Goal: Transaction & Acquisition: Download file/media

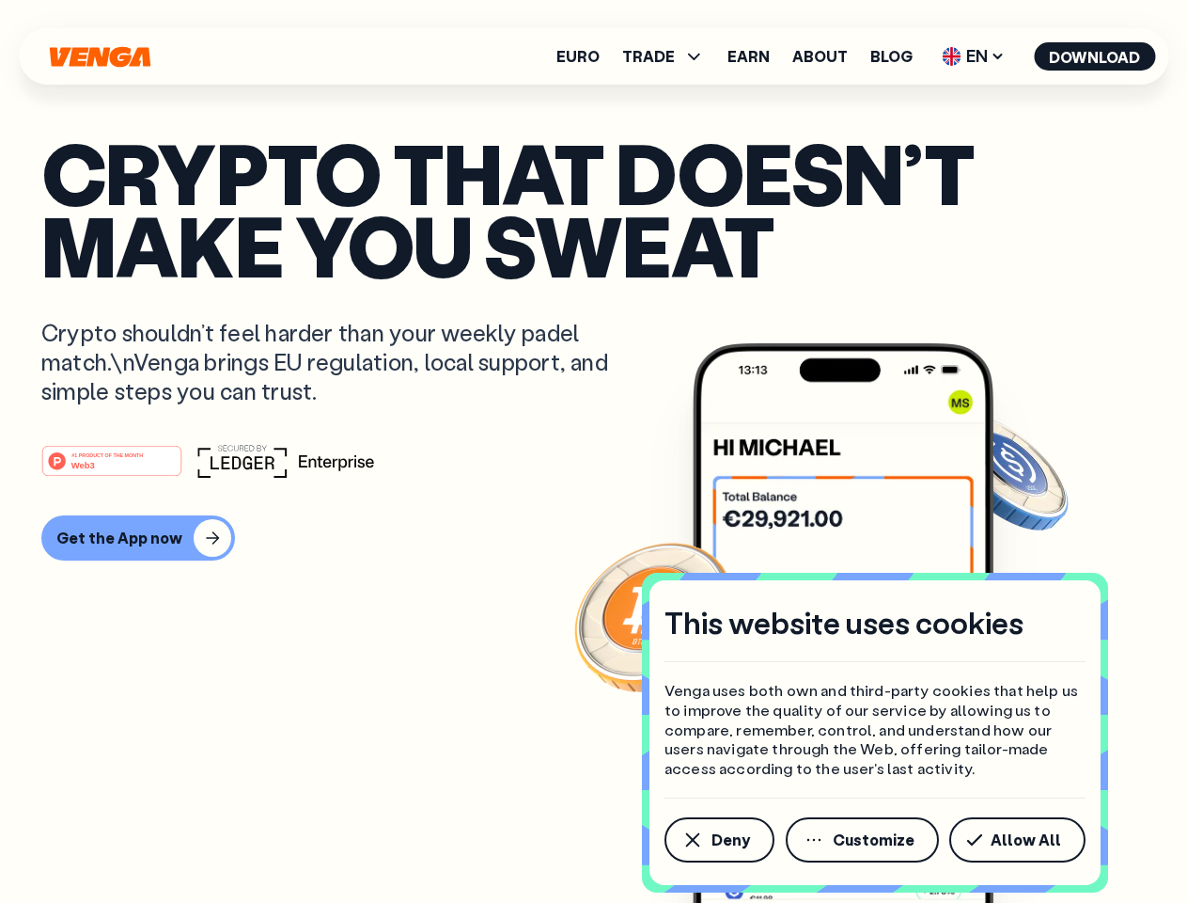
click at [593, 451] on div "#1 PRODUCT OF THE MONTH Web3" at bounding box center [593, 461] width 1105 height 34
click at [718, 840] on span "Deny" at bounding box center [731, 839] width 39 height 15
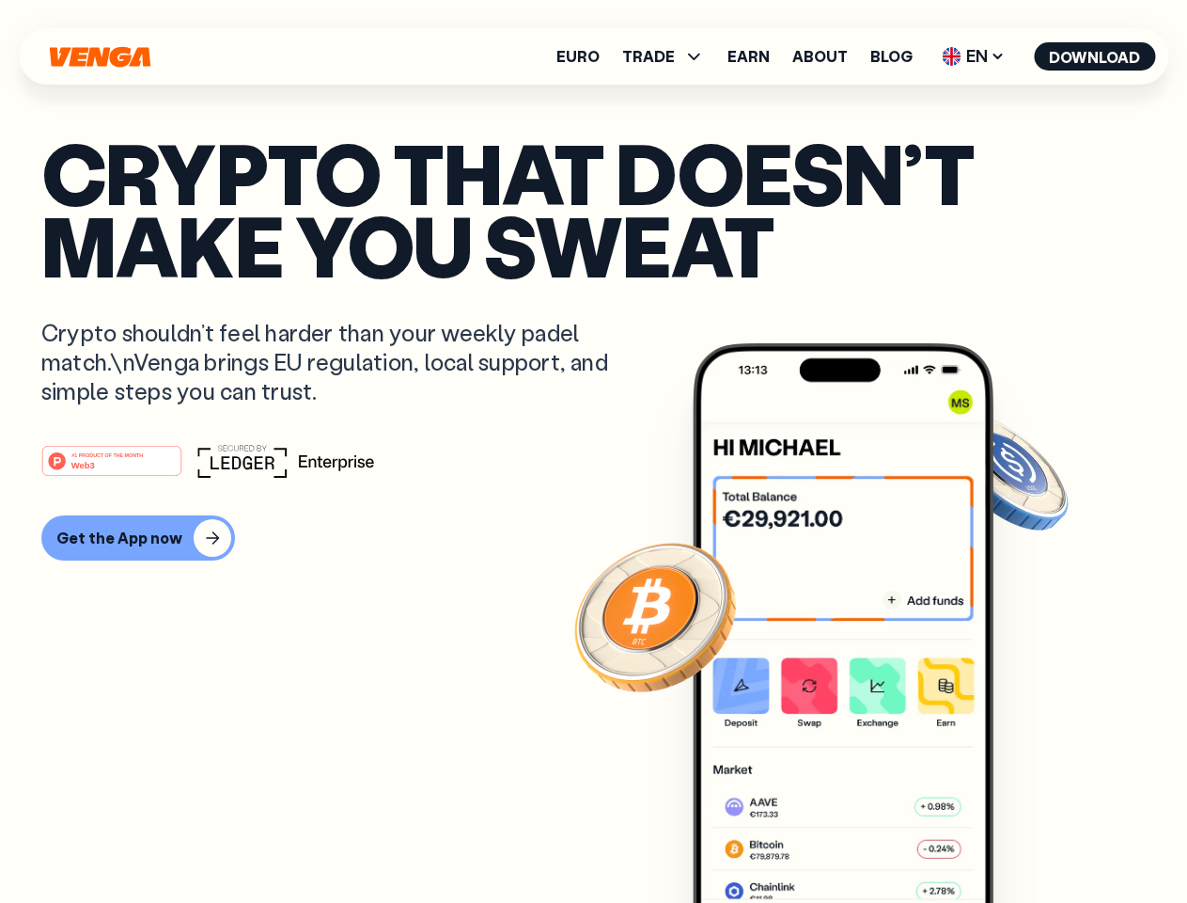
click at [864, 840] on img at bounding box center [843, 658] width 301 height 630
click at [1021, 840] on article "Crypto that doesn’t make you sweat Crypto shouldn’t feel harder than your weekl…" at bounding box center [593, 488] width 1105 height 705
click at [669, 56] on span "TRADE" at bounding box center [648, 56] width 53 height 15
click at [974, 56] on span "EN" at bounding box center [973, 56] width 76 height 30
click at [1095, 56] on button "Download" at bounding box center [1094, 56] width 121 height 28
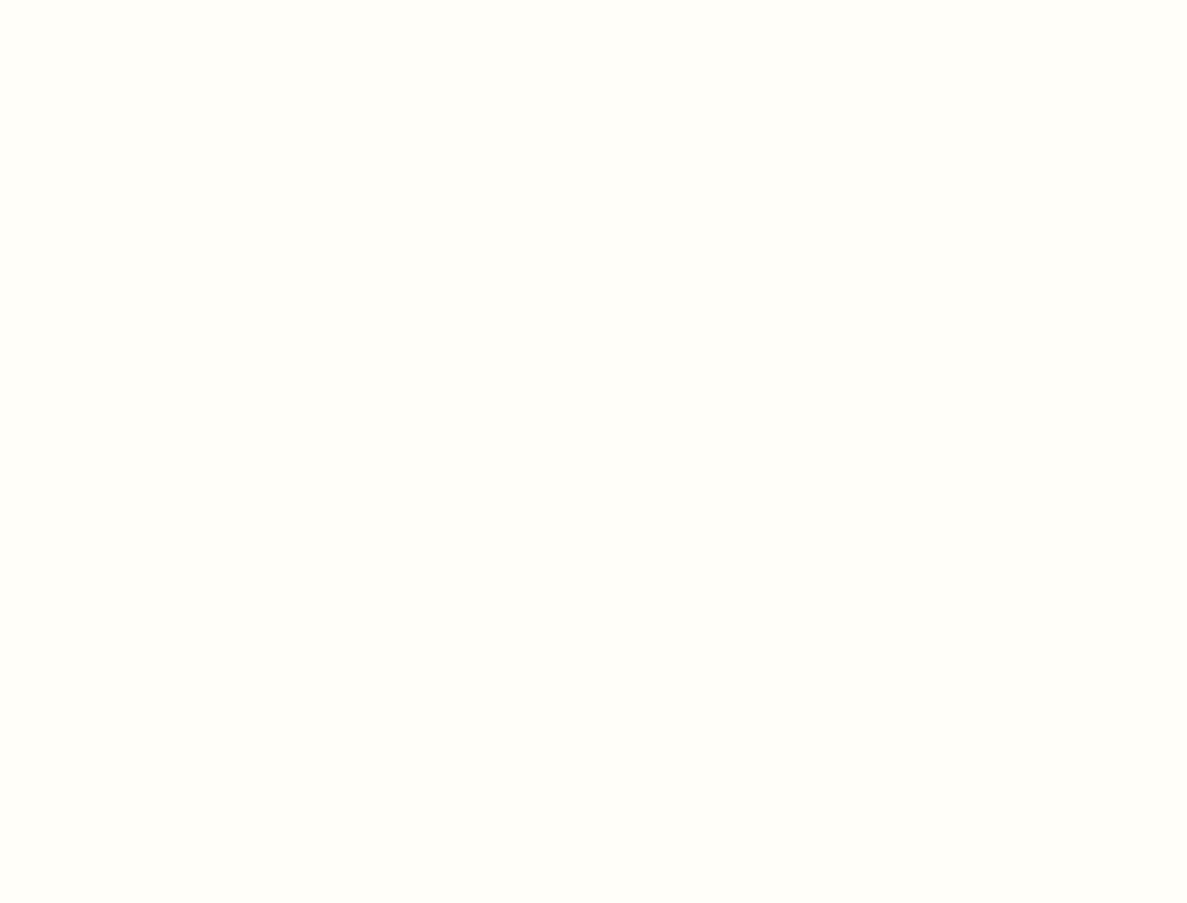
click at [593, 0] on html "This website uses cookies Venga uses both own and third-party cookies that help…" at bounding box center [593, 0] width 1187 height 0
click at [135, 0] on html "This website uses cookies Venga uses both own and third-party cookies that help…" at bounding box center [593, 0] width 1187 height 0
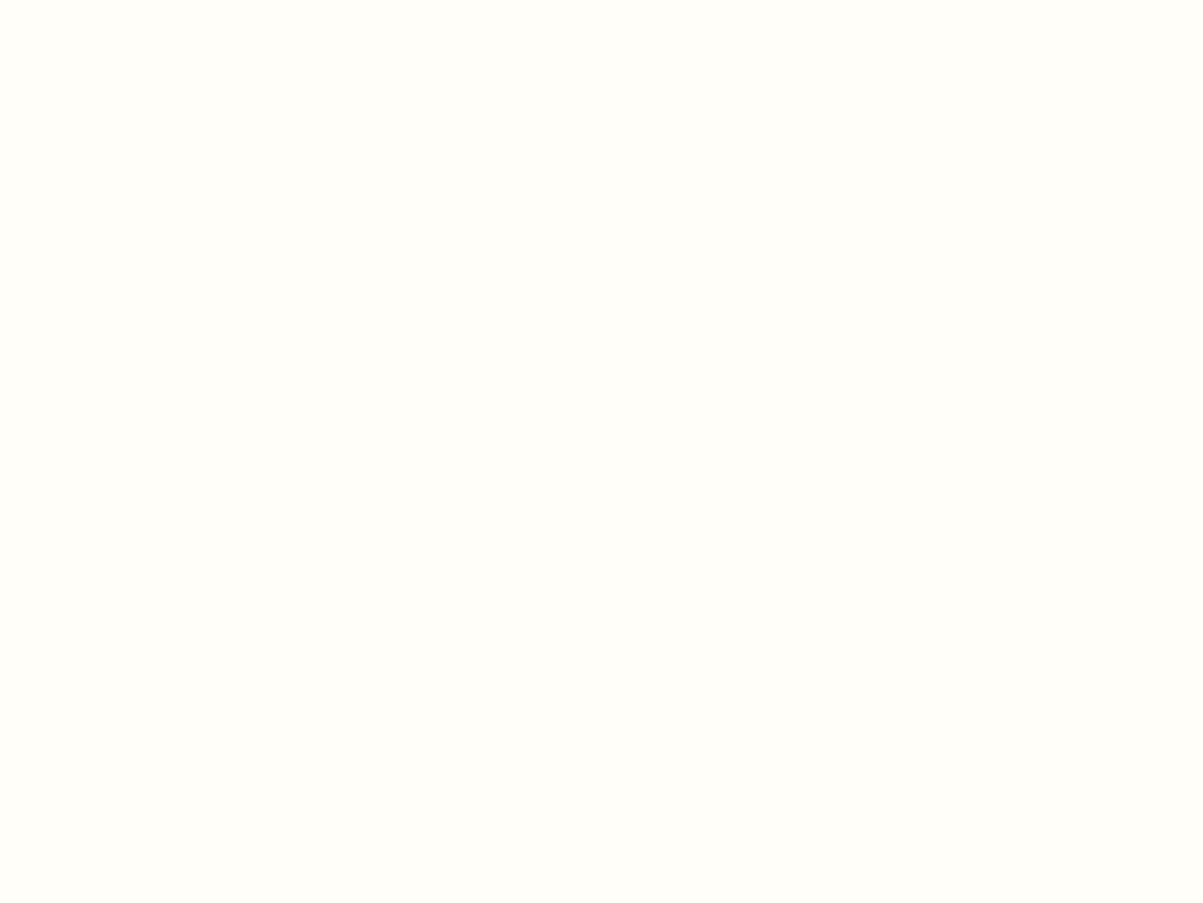
click at [115, 0] on html "This website uses cookies Venga uses both own and third-party cookies that help…" at bounding box center [601, 0] width 1203 height 0
